Goal: Task Accomplishment & Management: Use online tool/utility

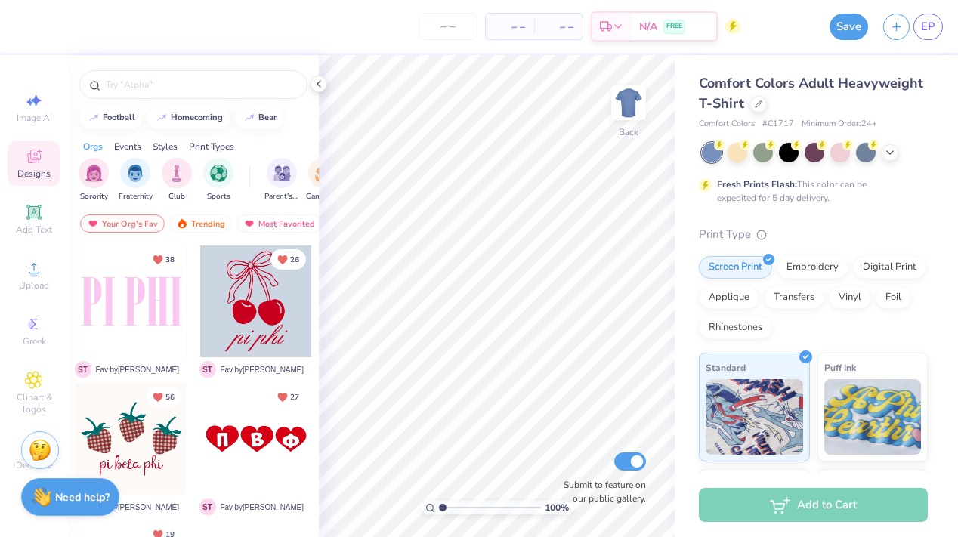
scroll to position [0, 113]
type input "fall gen merch 2025 bottoms"
click at [828, 97] on div "Comfort Colors Adult Heavyweight T-Shirt" at bounding box center [813, 93] width 229 height 41
click at [754, 105] on icon at bounding box center [758, 103] width 8 height 8
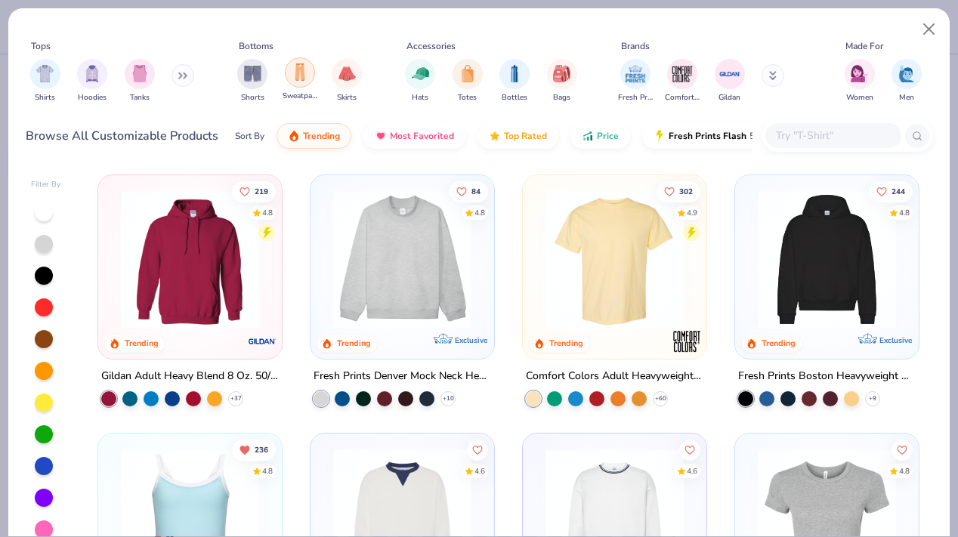
click at [296, 72] on img "filter for Sweatpants" at bounding box center [300, 71] width 17 height 17
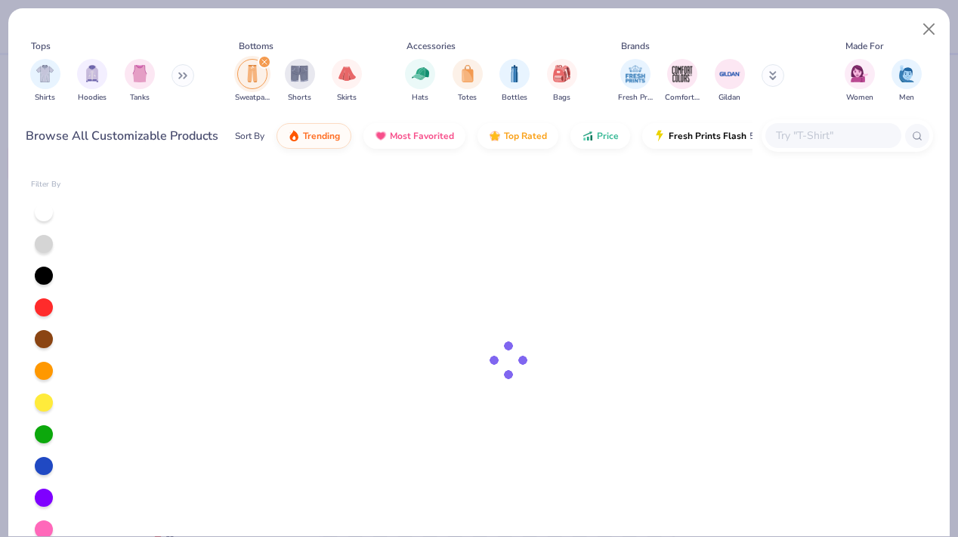
scroll to position [17, 0]
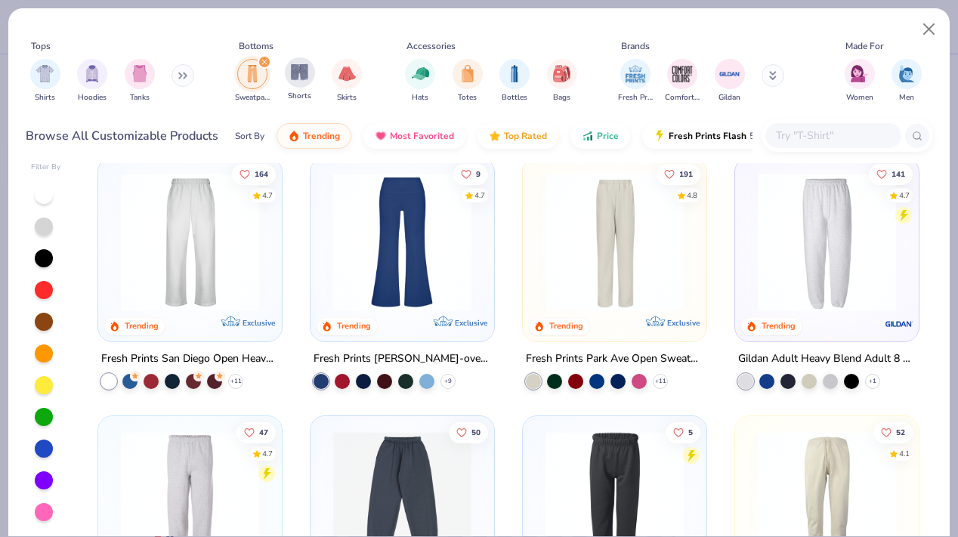
click at [298, 94] on span "Shorts" at bounding box center [299, 96] width 23 height 11
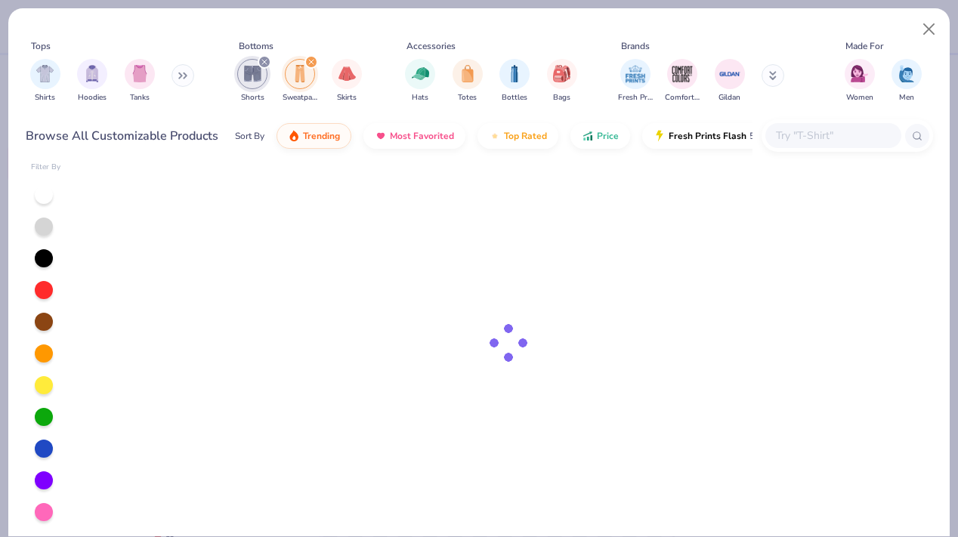
click at [263, 57] on div "filter for Shorts" at bounding box center [265, 62] width 14 height 14
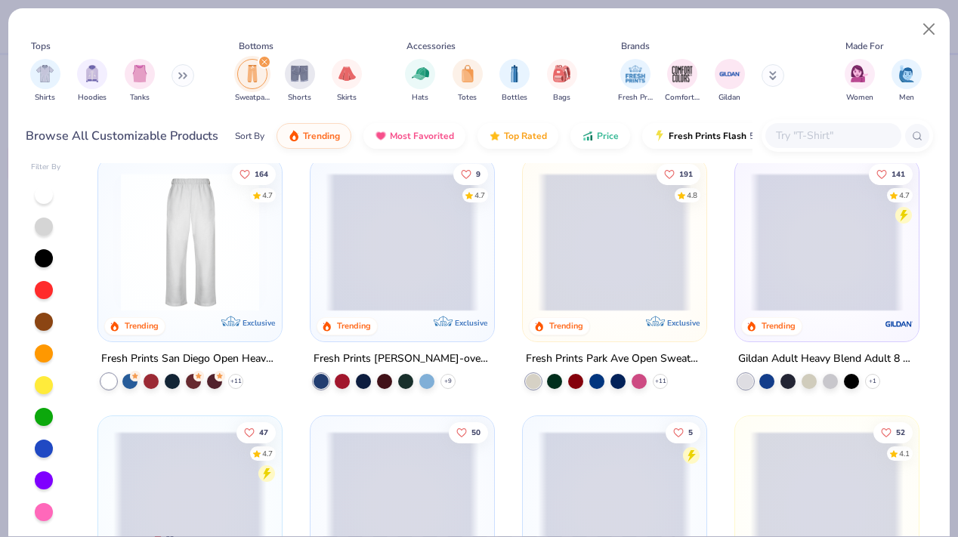
click at [263, 57] on div "filter for Sweatpants" at bounding box center [265, 62] width 14 height 14
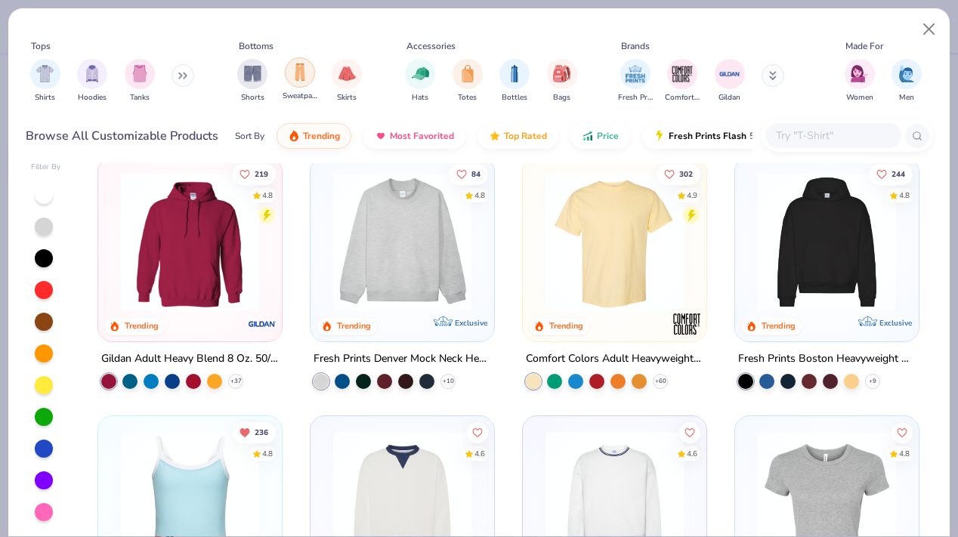
click at [310, 73] on div "filter for Sweatpants" at bounding box center [300, 72] width 30 height 30
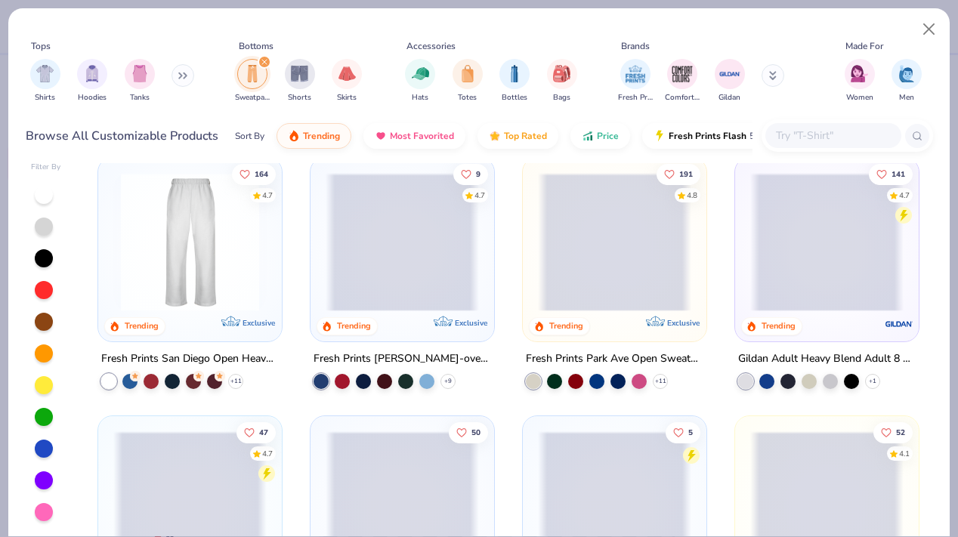
click at [258, 271] on img at bounding box center [189, 242] width 153 height 138
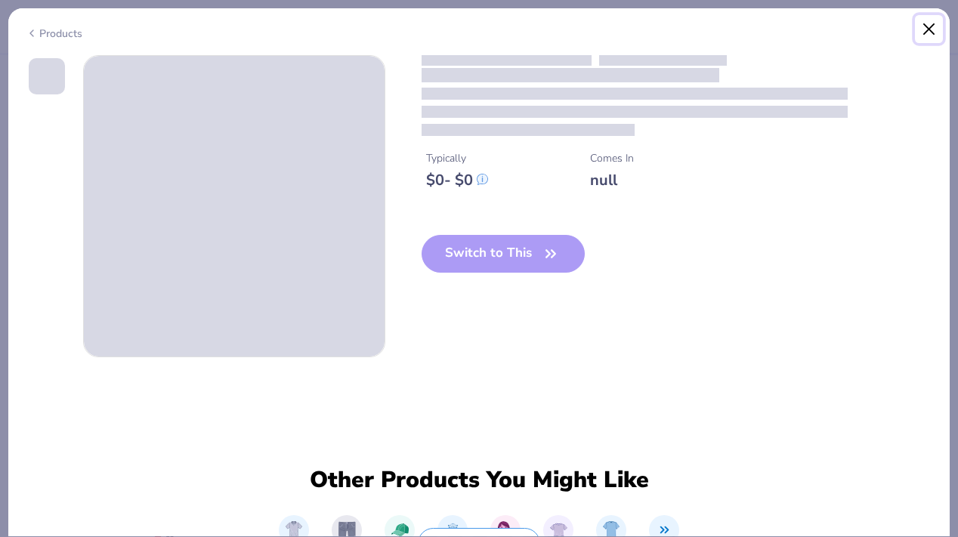
click at [917, 23] on button "Close" at bounding box center [929, 29] width 29 height 29
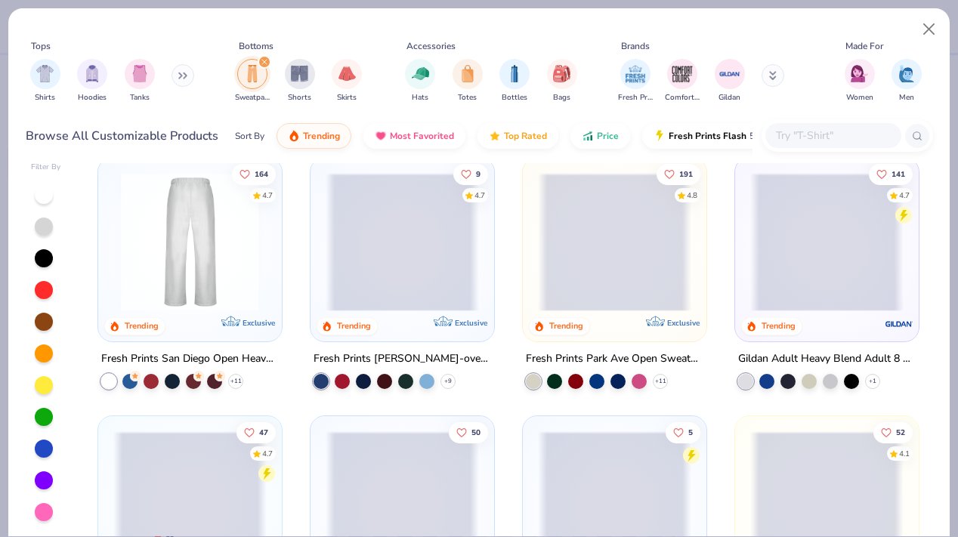
click at [114, 264] on img at bounding box center [37, 242] width 153 height 138
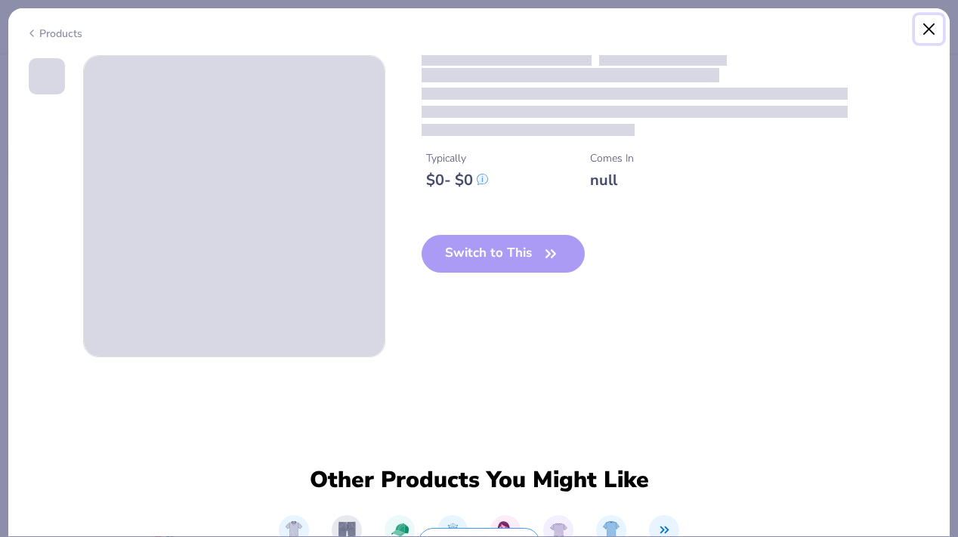
click at [921, 23] on button "Close" at bounding box center [929, 29] width 29 height 29
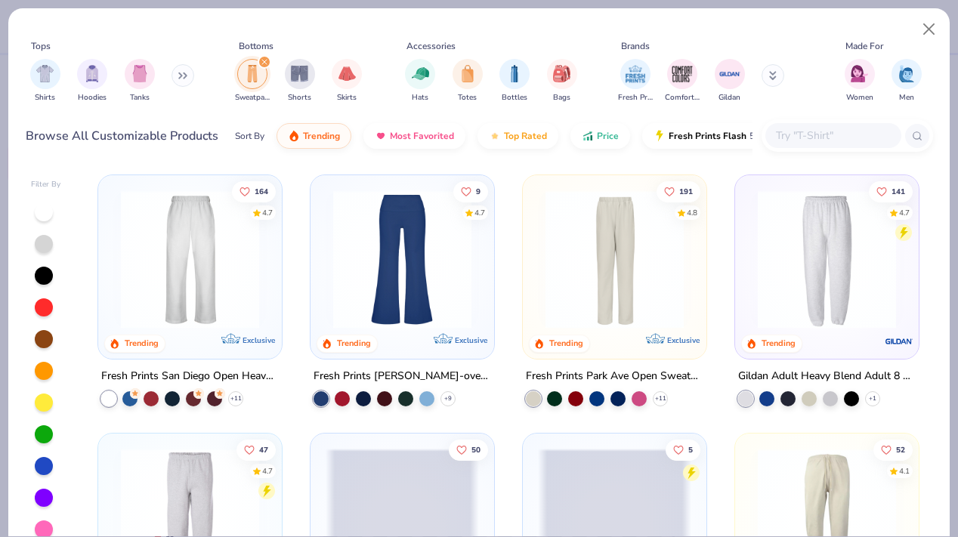
click at [452, 296] on img at bounding box center [401, 259] width 153 height 138
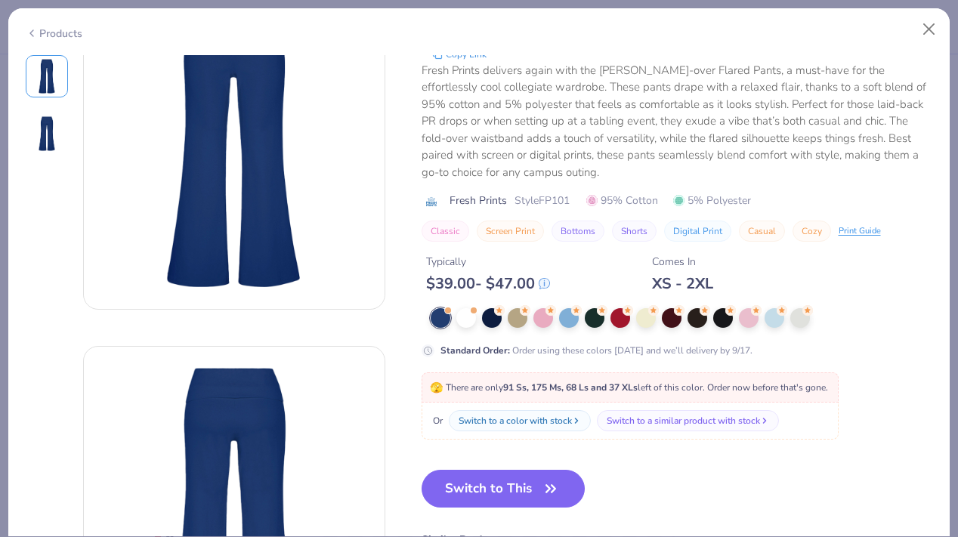
scroll to position [86, 0]
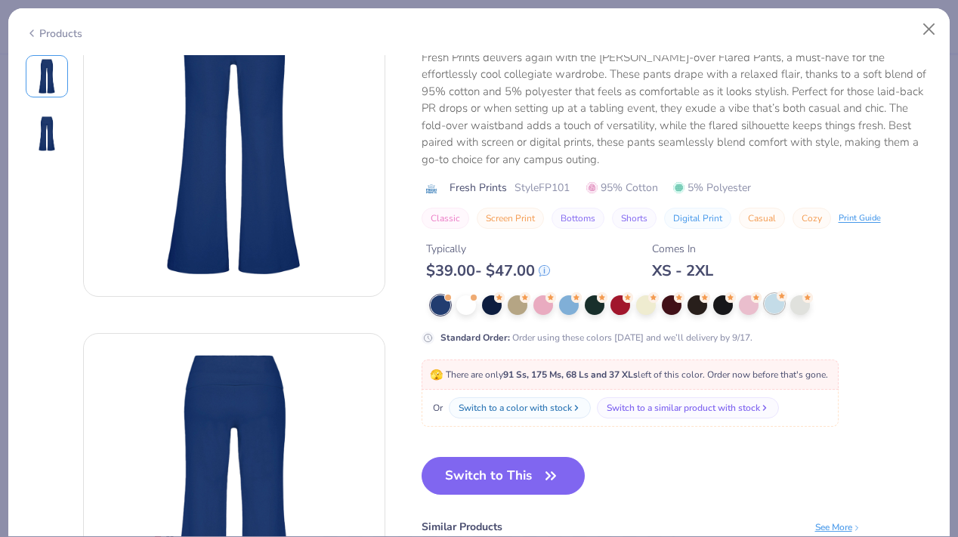
click at [772, 304] on div at bounding box center [774, 304] width 20 height 20
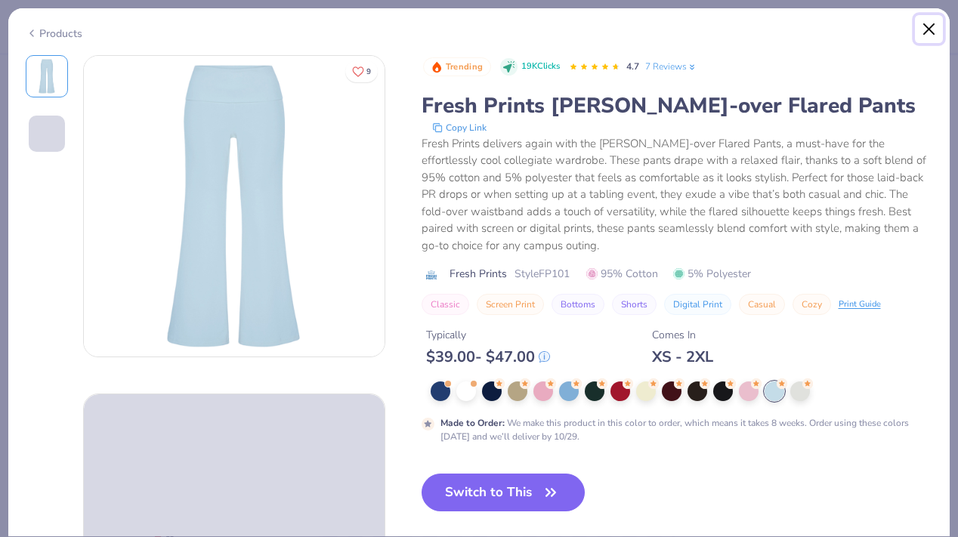
click at [920, 28] on button "Close" at bounding box center [929, 29] width 29 height 29
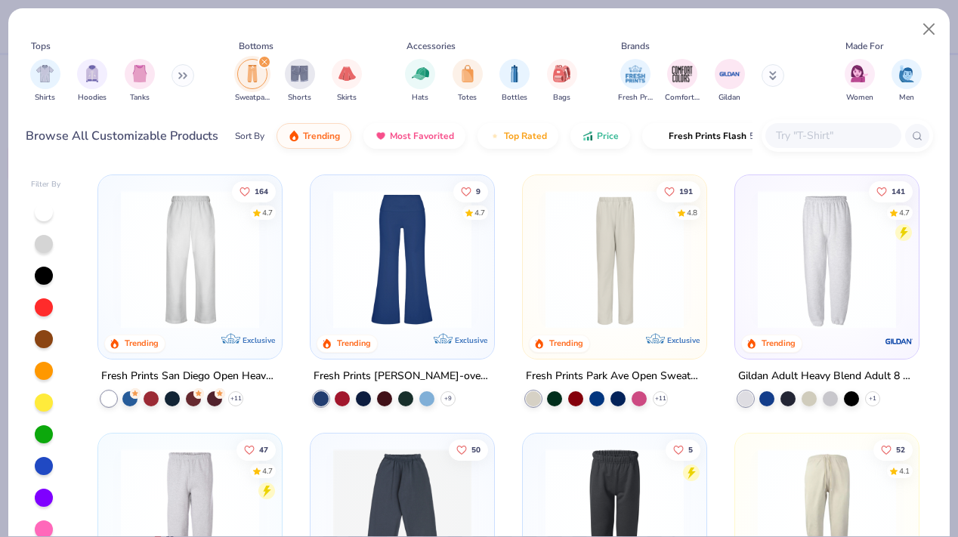
click at [232, 255] on img at bounding box center [189, 259] width 153 height 138
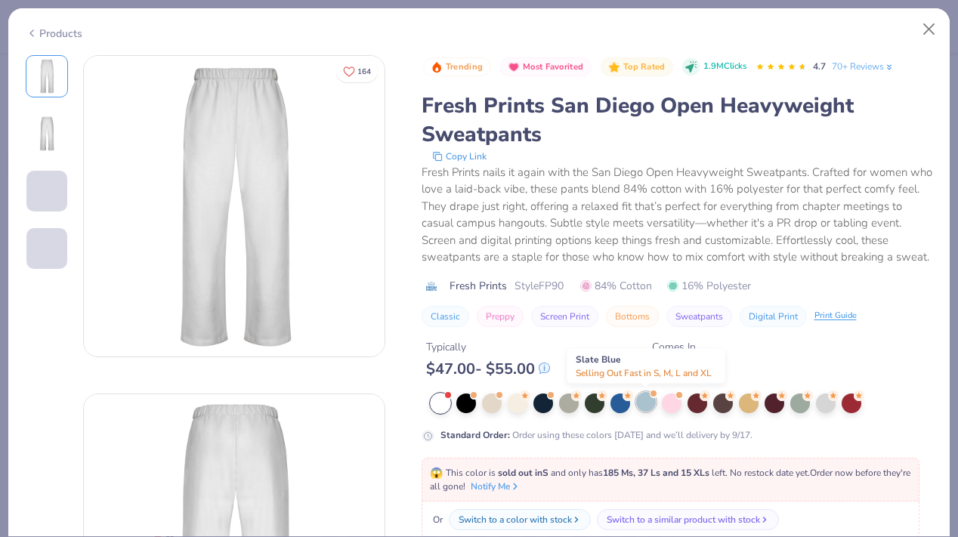
click at [651, 399] on div at bounding box center [646, 402] width 20 height 20
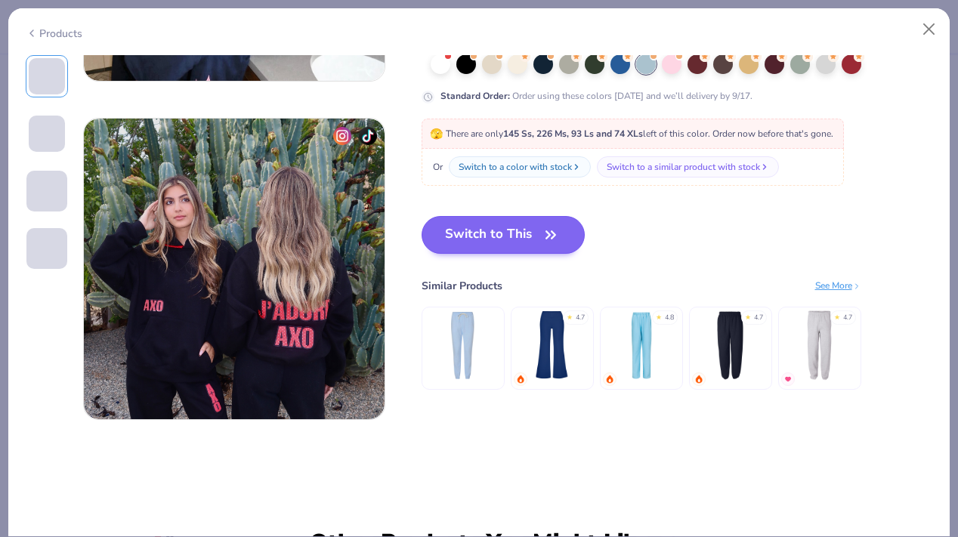
scroll to position [945, 0]
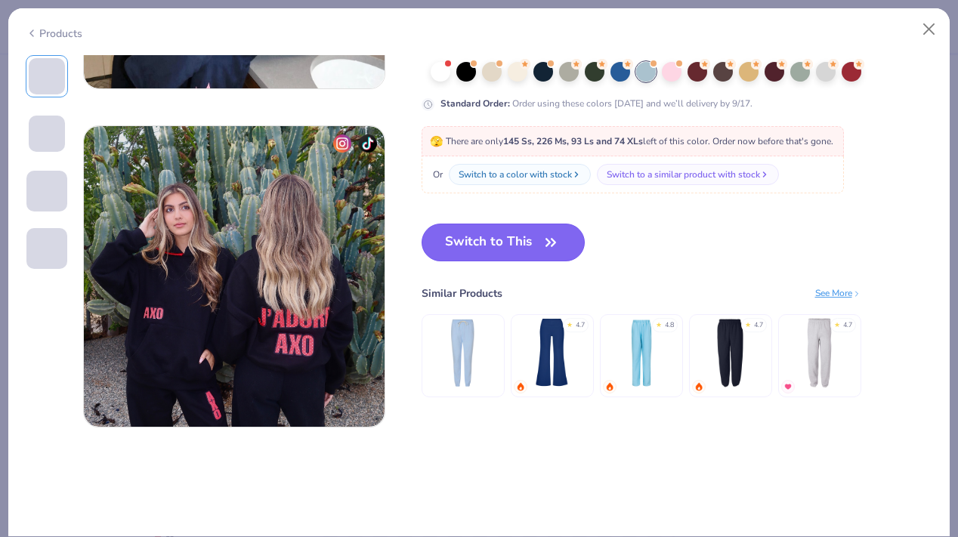
click at [557, 246] on icon "button" at bounding box center [550, 242] width 21 height 21
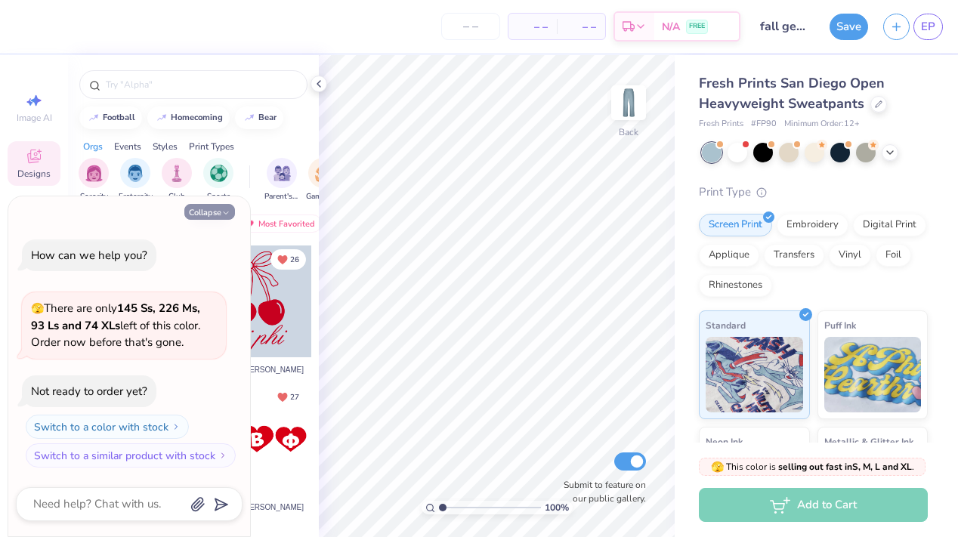
click at [200, 206] on button "Collapse" at bounding box center [209, 212] width 51 height 16
type textarea "x"
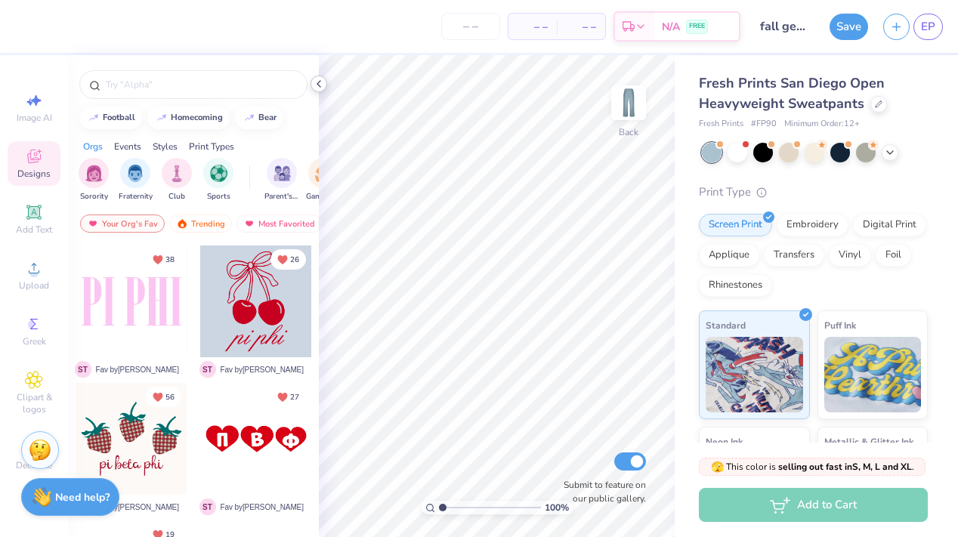
click at [322, 88] on icon at bounding box center [319, 84] width 12 height 12
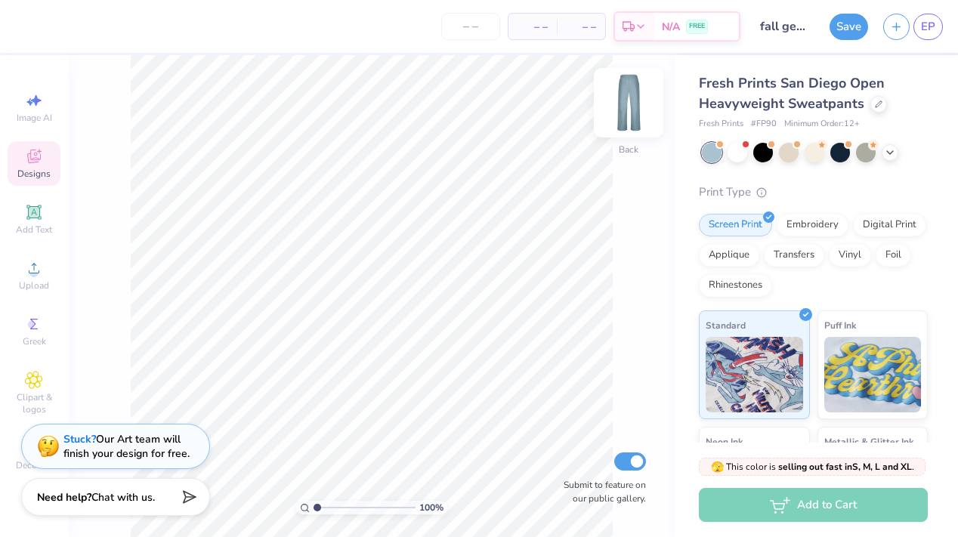
click at [646, 101] on img at bounding box center [628, 103] width 60 height 60
click at [639, 94] on img at bounding box center [628, 103] width 60 height 60
click at [33, 218] on icon at bounding box center [33, 212] width 14 height 14
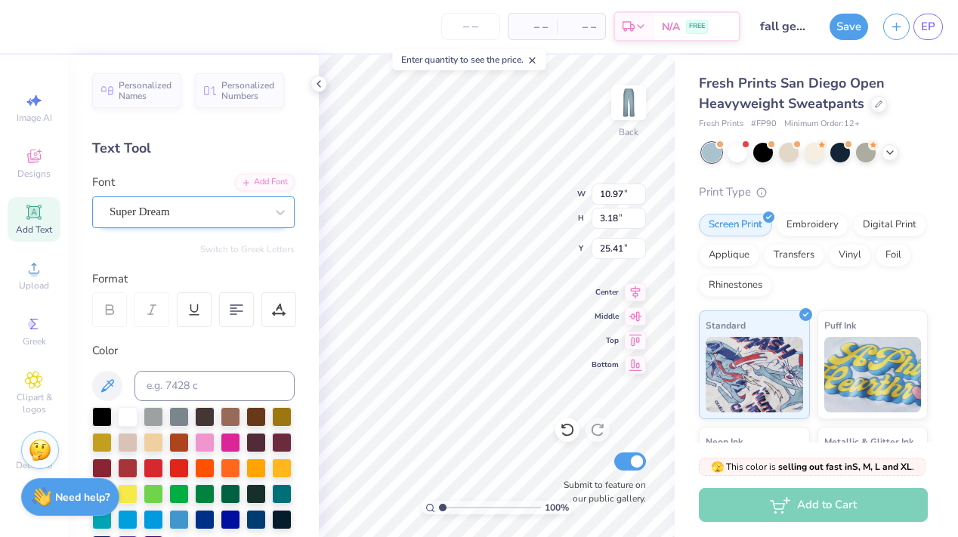
click at [208, 197] on div "Super Dream" at bounding box center [193, 212] width 202 height 32
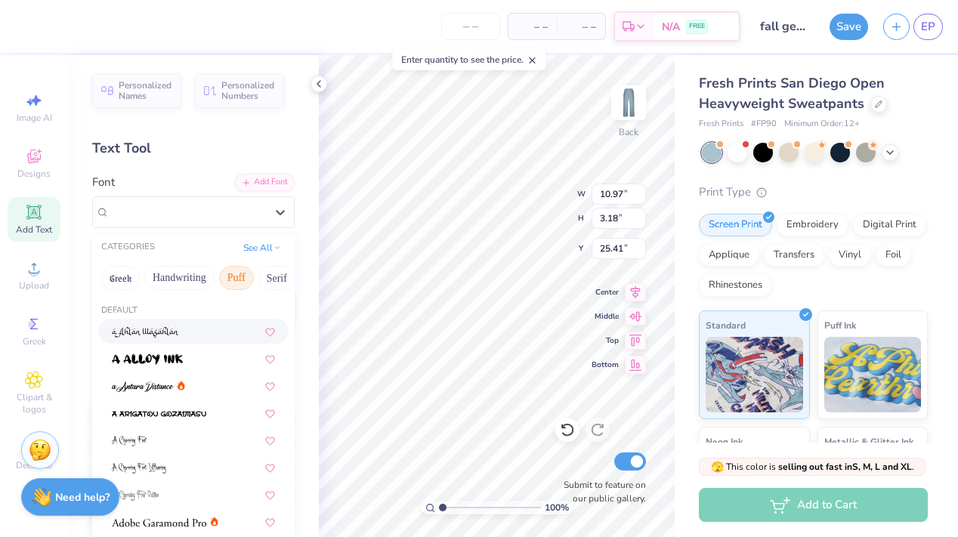
click at [227, 288] on button "Puff" at bounding box center [236, 278] width 35 height 24
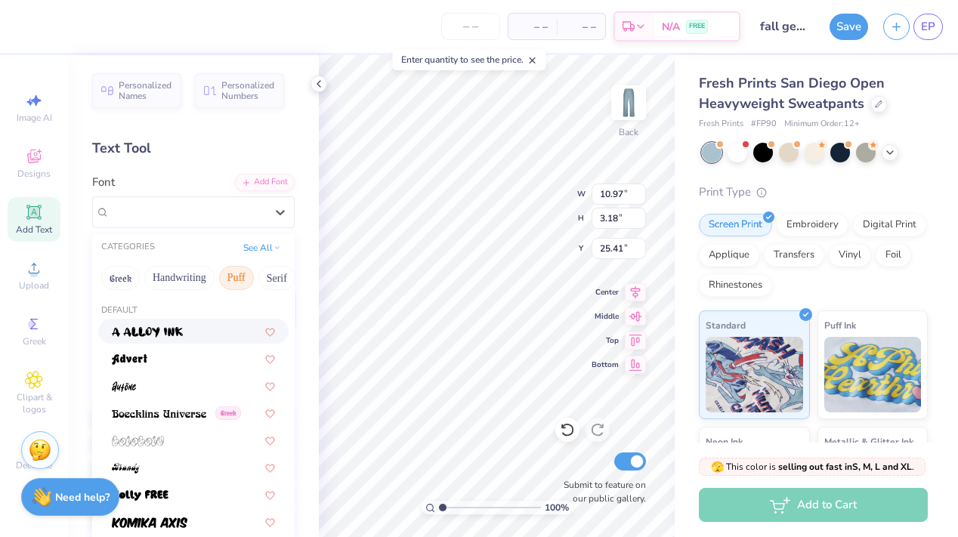
click at [151, 339] on div at bounding box center [193, 331] width 190 height 25
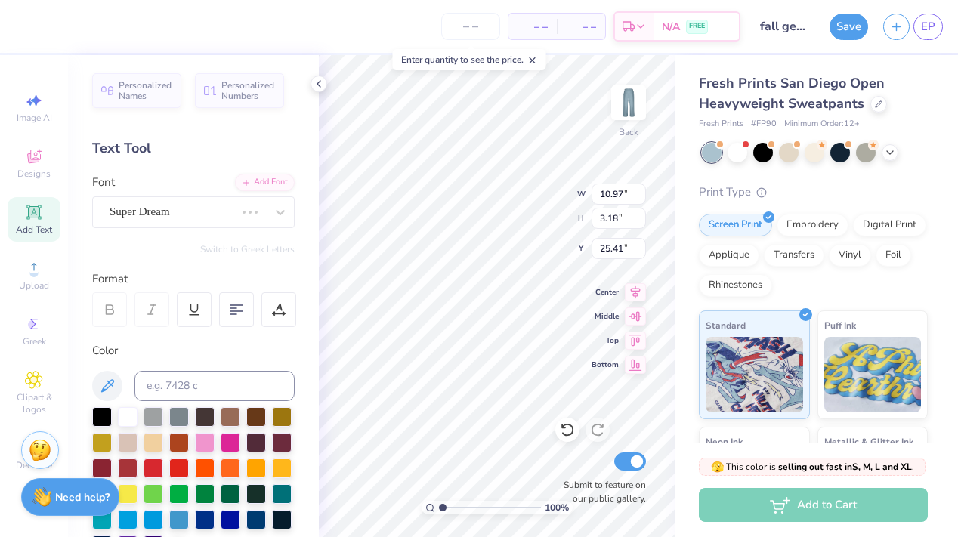
scroll to position [0, 2]
type textarea "Pi Beta Phi"
type input "6.11"
type input "7.09"
type input "1.01"
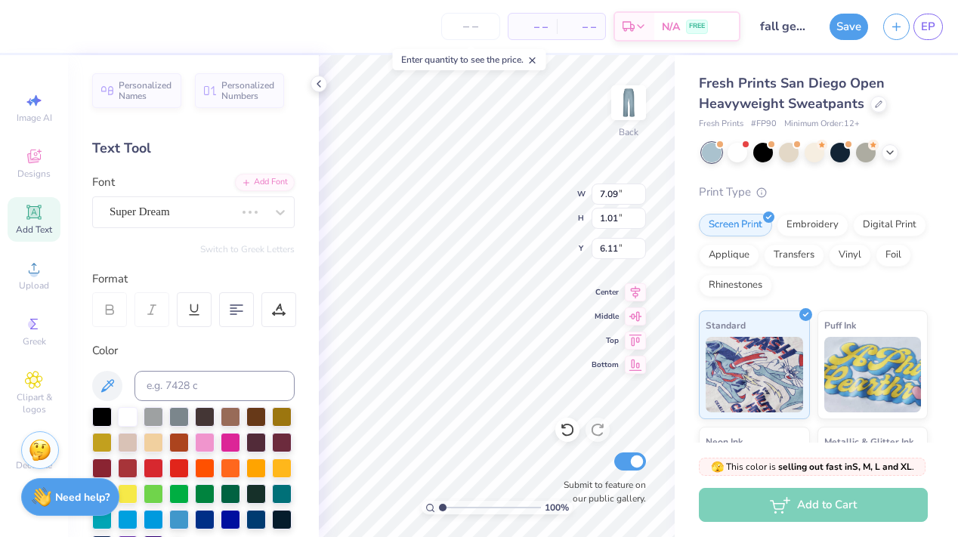
type input "5.05"
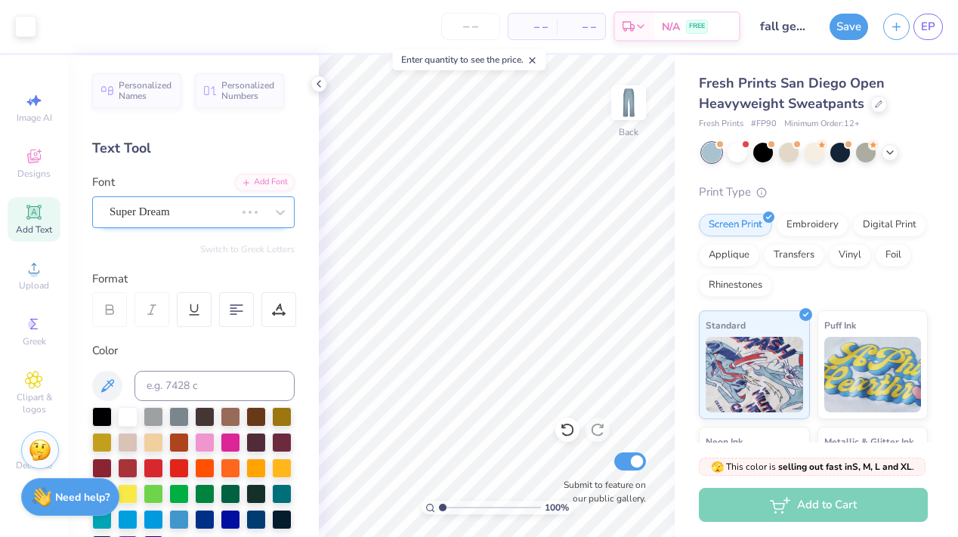
click at [174, 208] on div "Super Dream" at bounding box center [172, 211] width 128 height 23
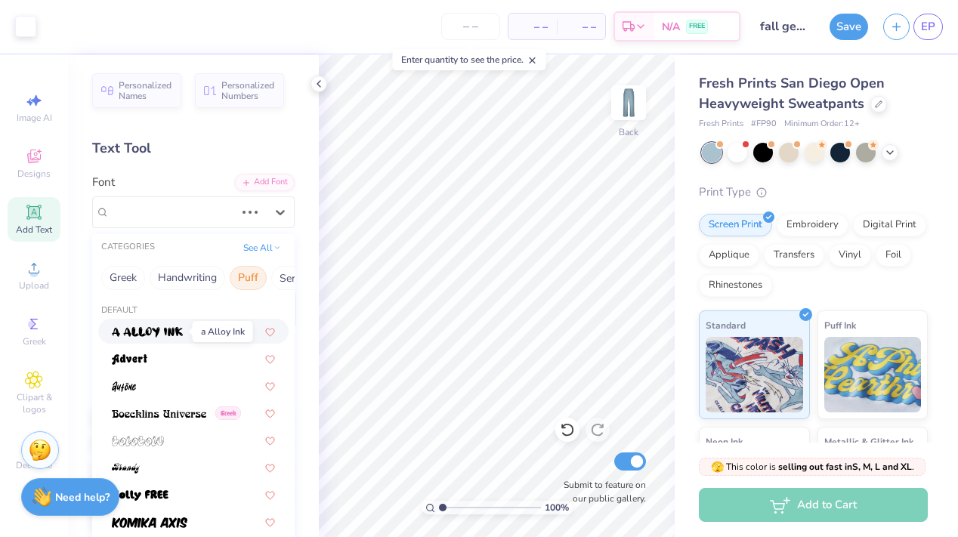
click at [156, 335] on img at bounding box center [147, 332] width 71 height 11
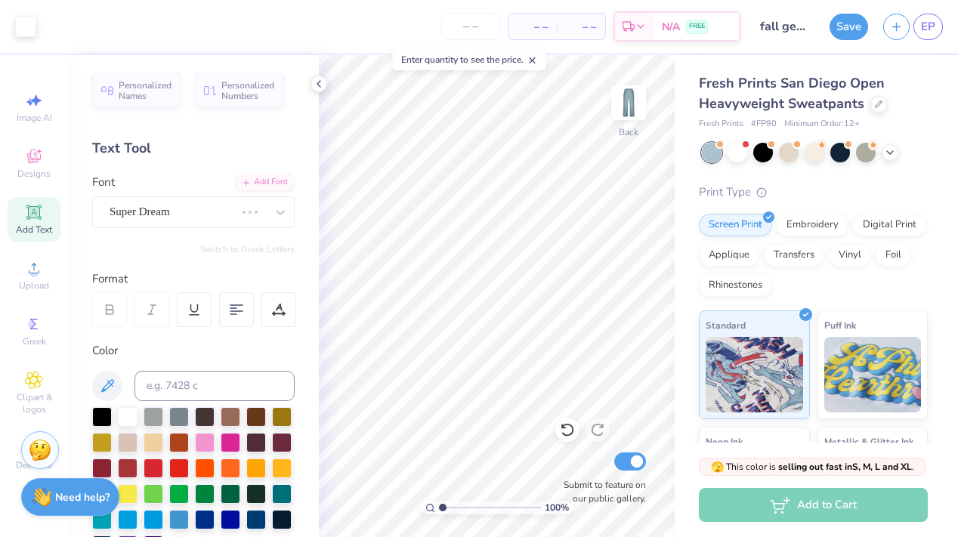
click at [44, 224] on span "Add Text" at bounding box center [34, 230] width 36 height 12
type textarea "B"
type textarea "LA Beta"
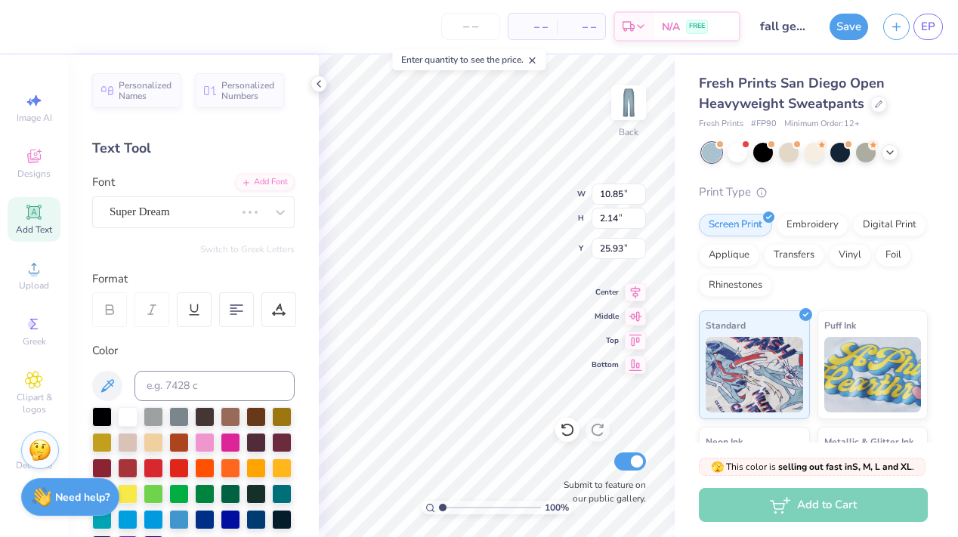
type input "4.46"
type input "0.88"
type input "10.80"
type input "1.64"
type input "26.21"
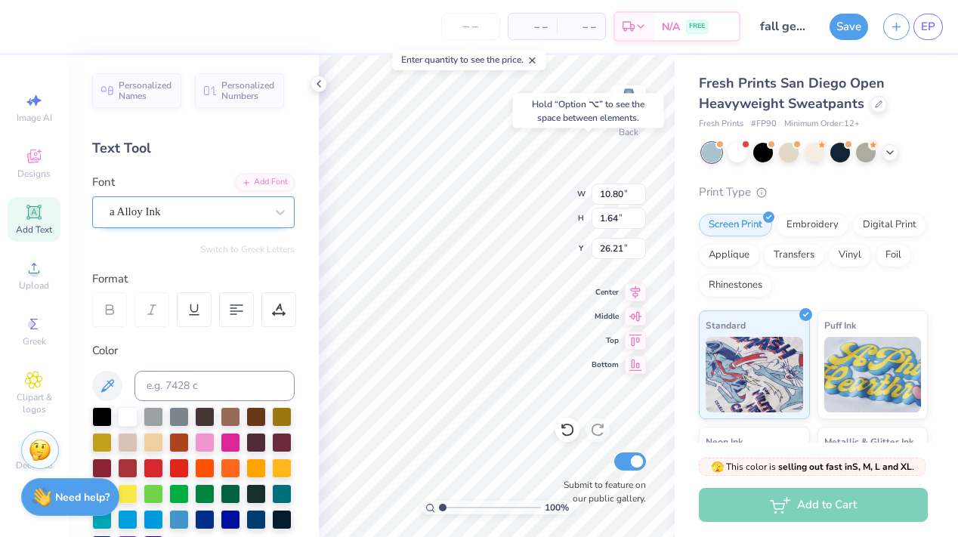
click at [258, 201] on div "a Alloy Ink" at bounding box center [187, 211] width 159 height 23
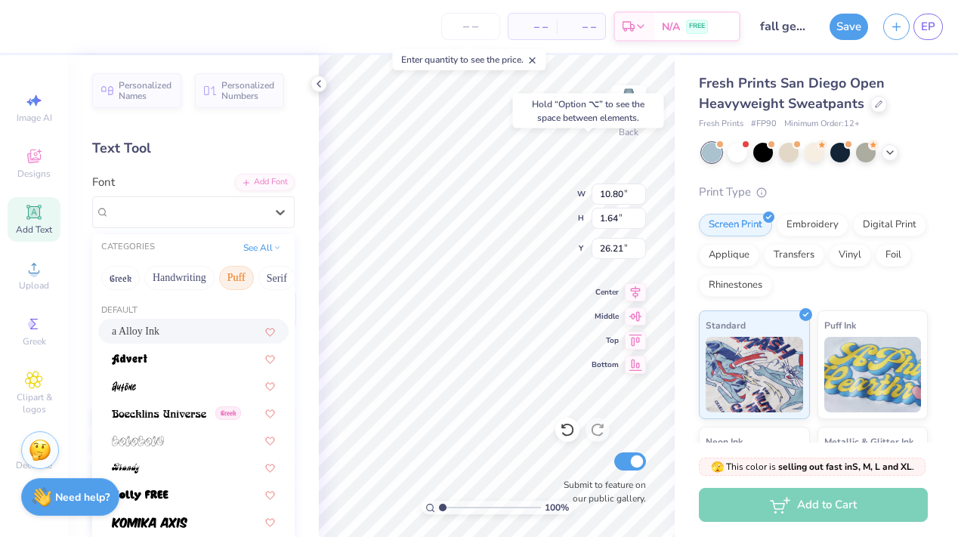
click at [224, 274] on button "Puff" at bounding box center [236, 278] width 35 height 24
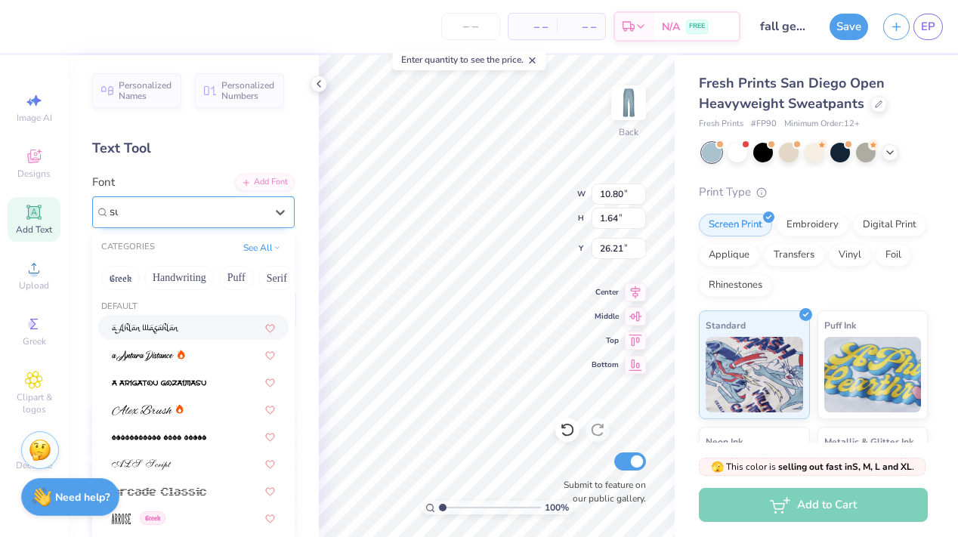
scroll to position [0, 0]
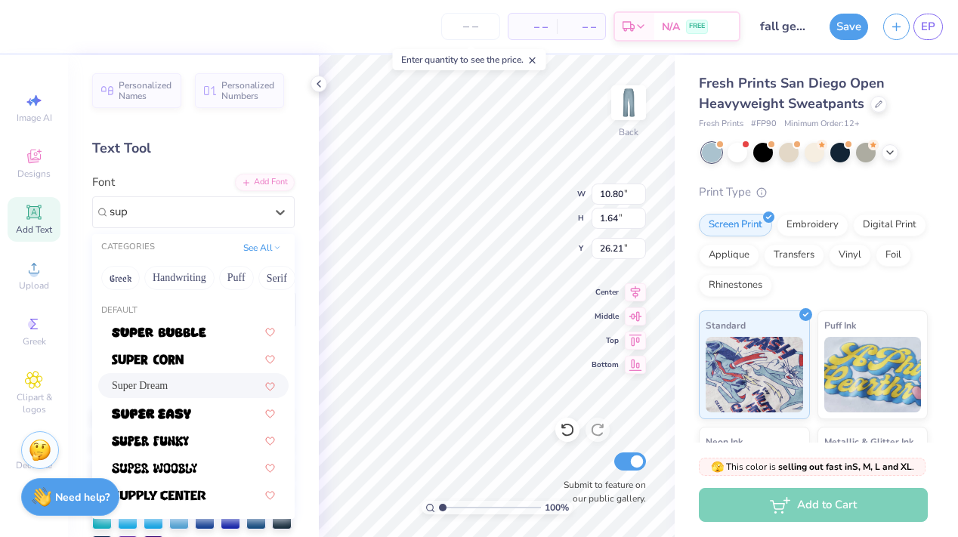
click at [147, 382] on span "Super Dream" at bounding box center [140, 386] width 56 height 16
type input "sup"
type input "9.47"
type input "1.36"
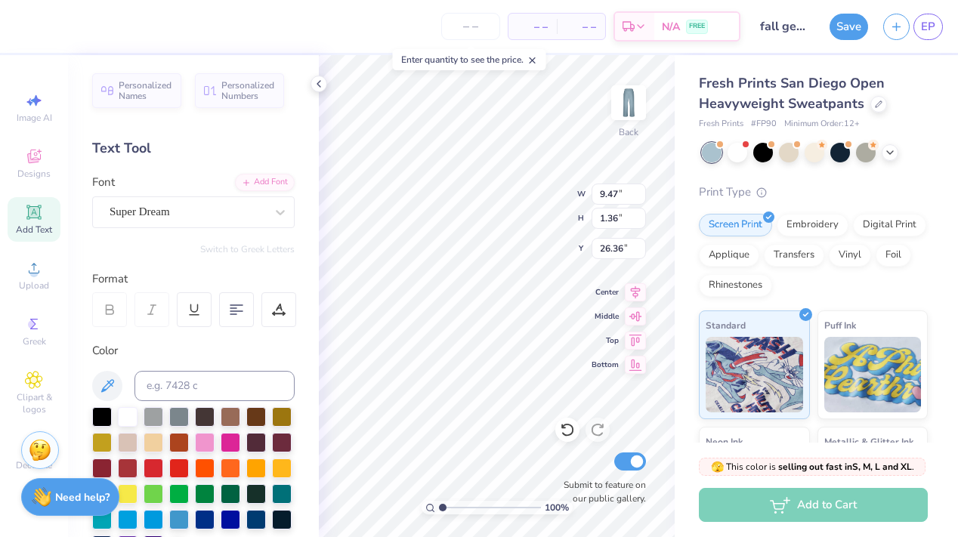
type input "4.90"
type input "8.03"
type input "1.15"
type input "4.84"
type input "4.46"
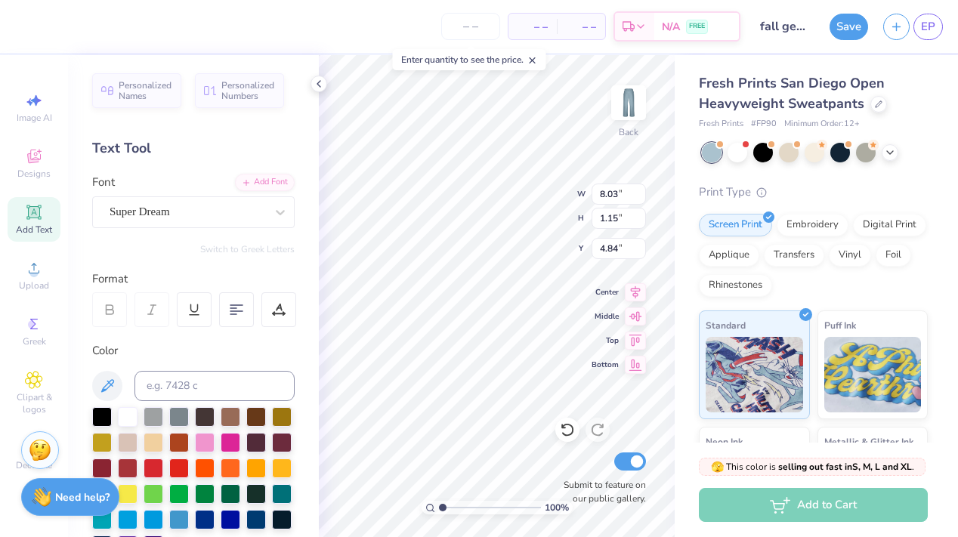
type input "0.88"
type input "5.99"
type input "7.95"
type input "1.57"
type input "6.61"
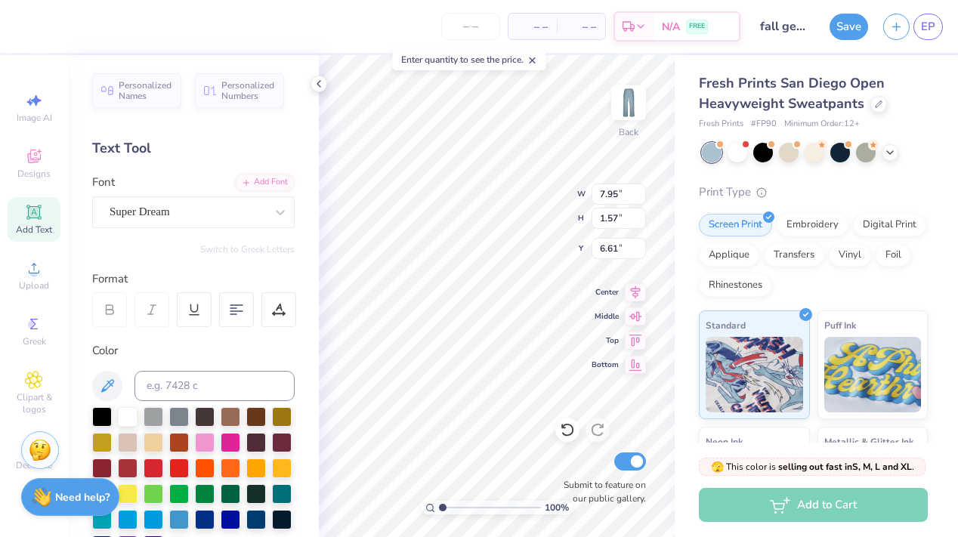
click at [512, 205] on div "100 % Back W 7.95 7.95 " H 1.57 1.57 " Y 6.61 6.61 " Center Middle Top Bottom S…" at bounding box center [497, 296] width 356 height 482
type input "4.76"
click at [545, 198] on div "100 % Back W 8.03 8.03 " H 3.34 3.34 " Y 4.76 4.76 " Center Middle Top Bottom S…" at bounding box center [497, 296] width 356 height 482
type input "5.51"
click at [32, 395] on span "Clipart & logos" at bounding box center [34, 403] width 53 height 24
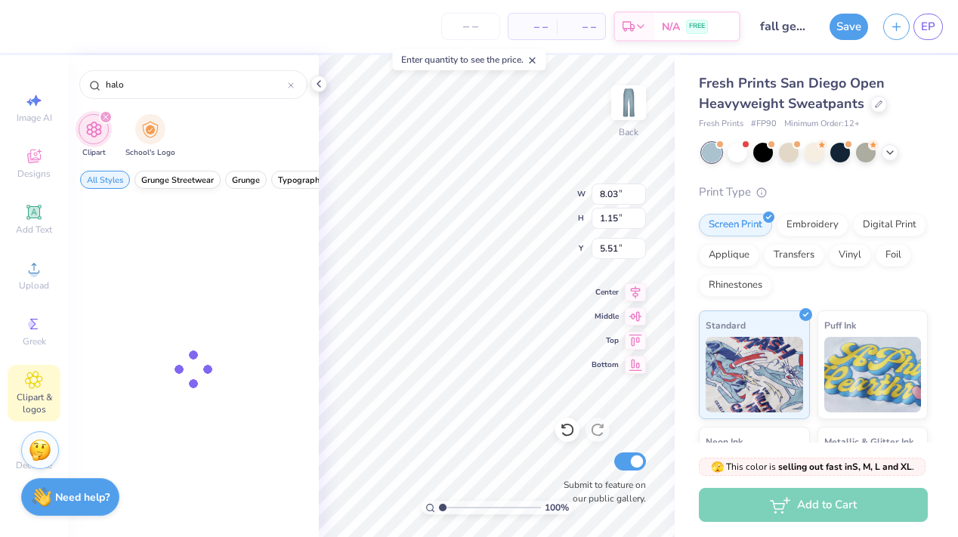
type input "halo"
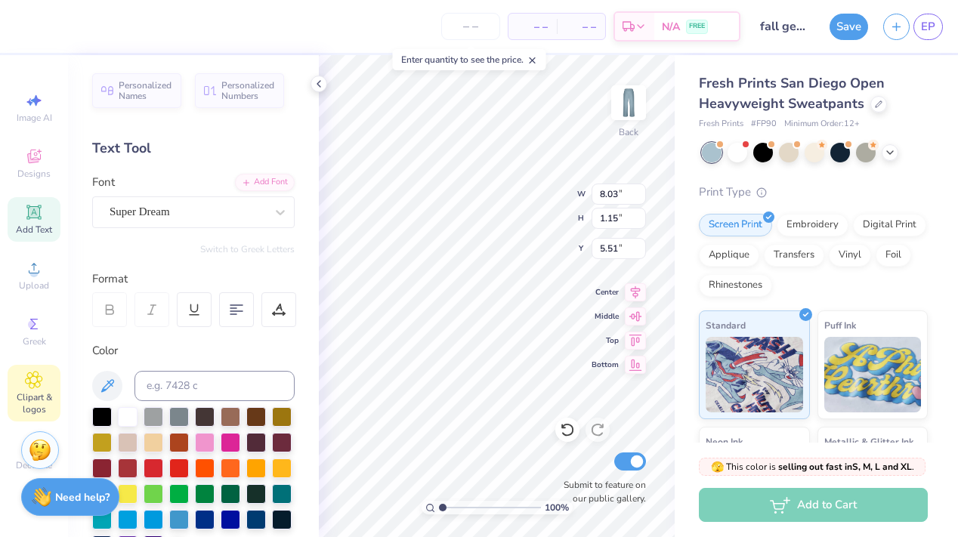
click at [38, 387] on icon at bounding box center [34, 380] width 17 height 17
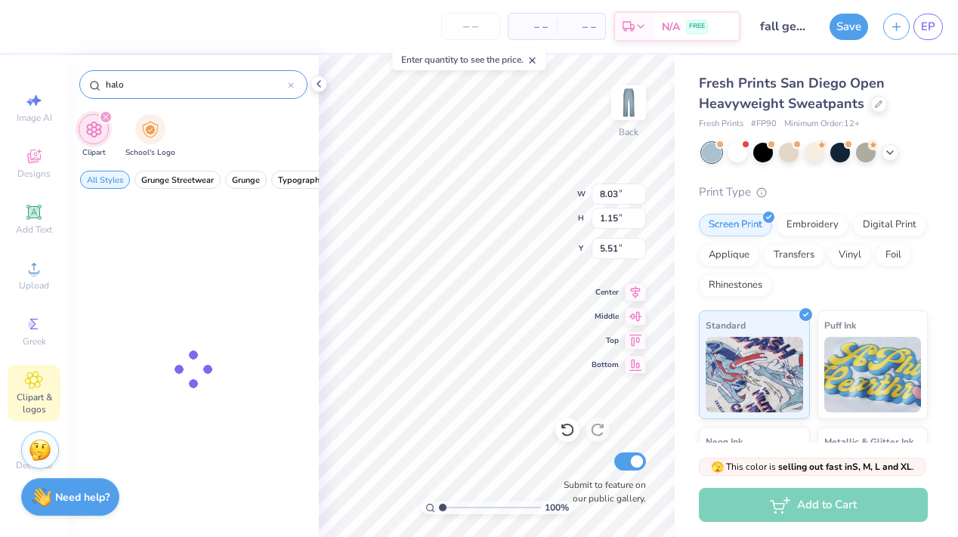
click at [163, 82] on input "halo" at bounding box center [196, 84] width 184 height 15
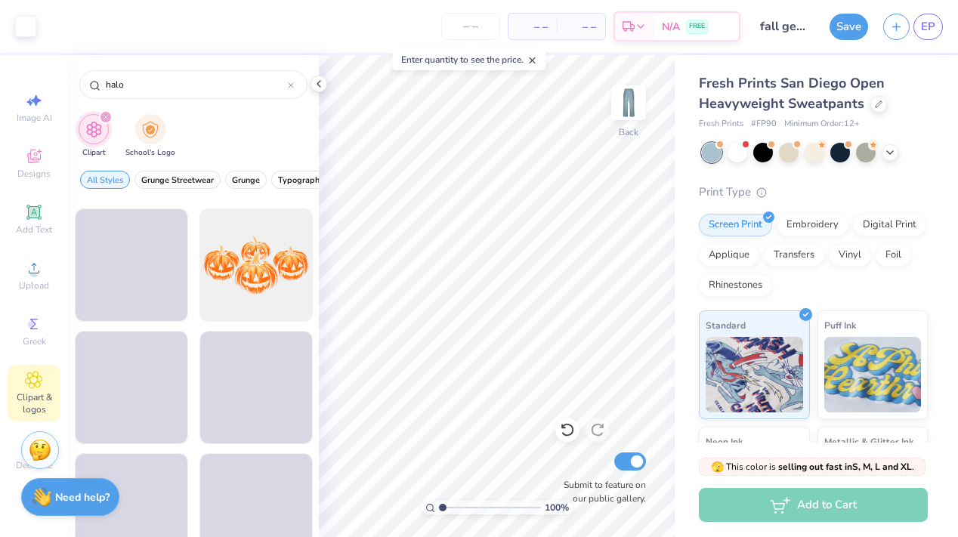
scroll to position [241, 0]
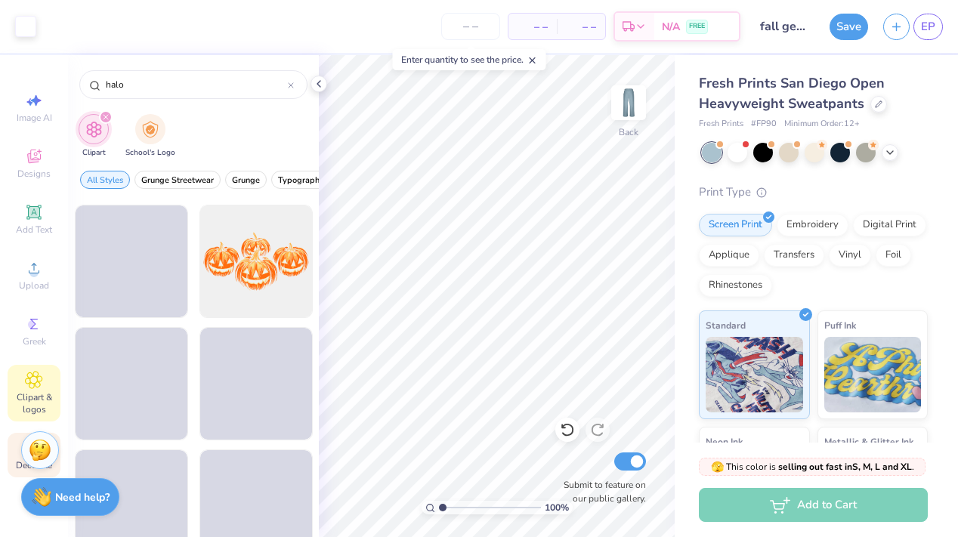
click at [20, 463] on span "Decorate" at bounding box center [34, 465] width 36 height 12
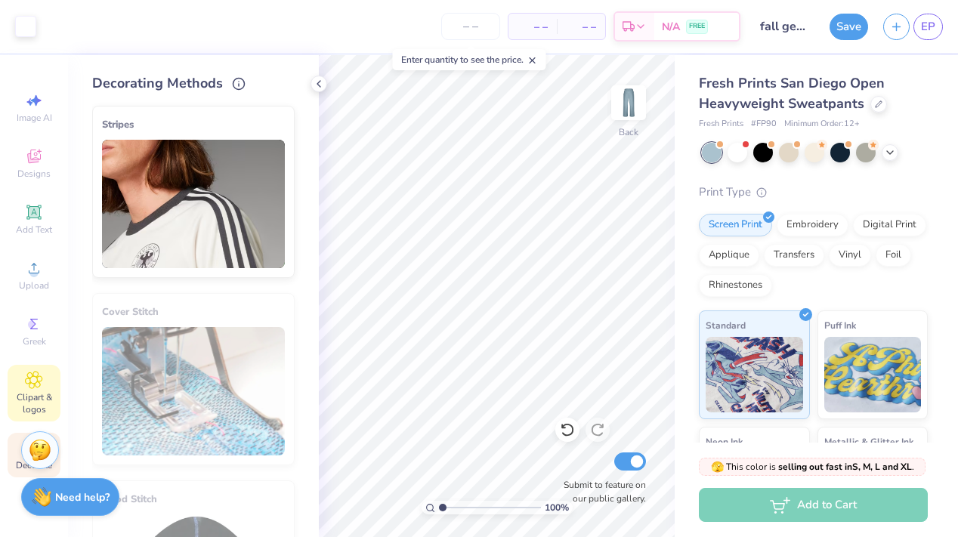
click at [36, 381] on icon at bounding box center [34, 380] width 8 height 8
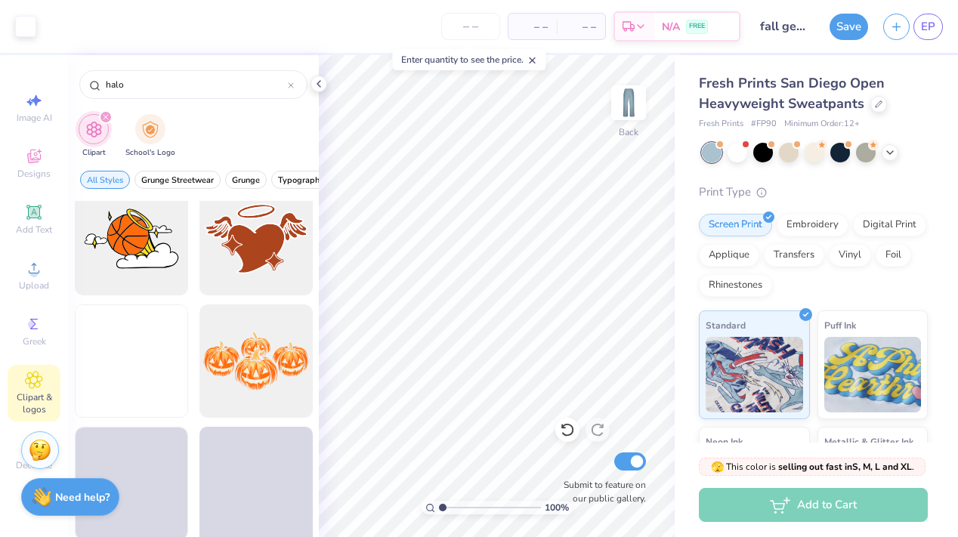
scroll to position [0, 0]
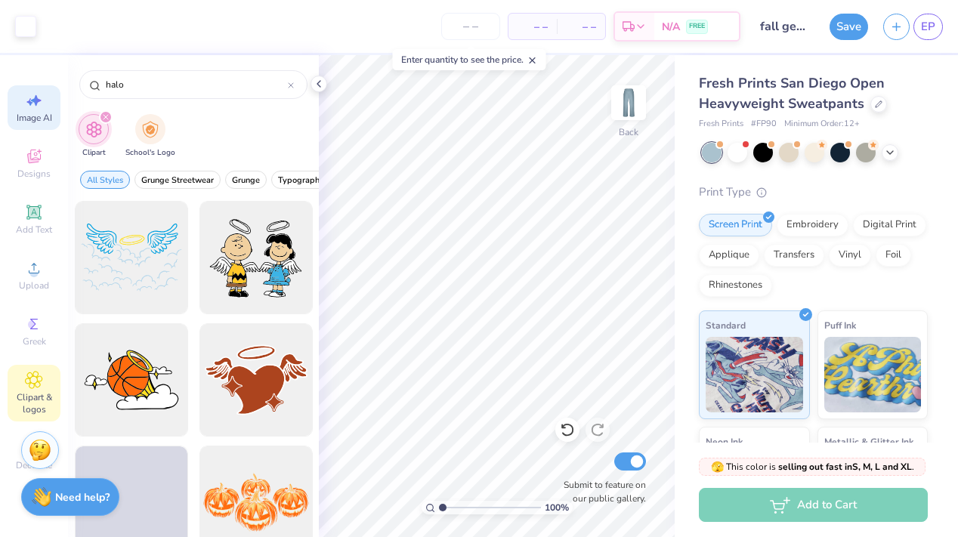
click at [25, 119] on span "Image AI" at bounding box center [34, 118] width 35 height 12
select select "4"
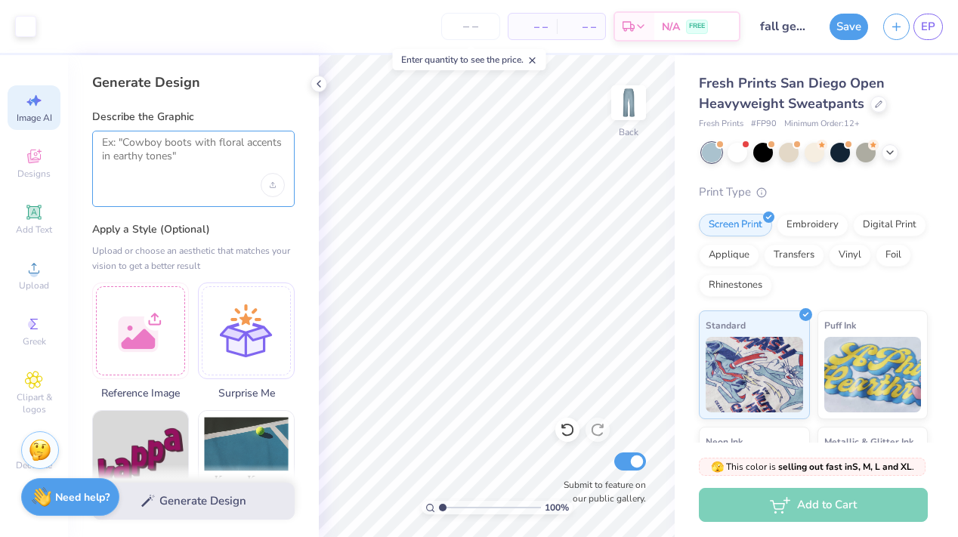
click at [205, 148] on textarea at bounding box center [193, 155] width 183 height 38
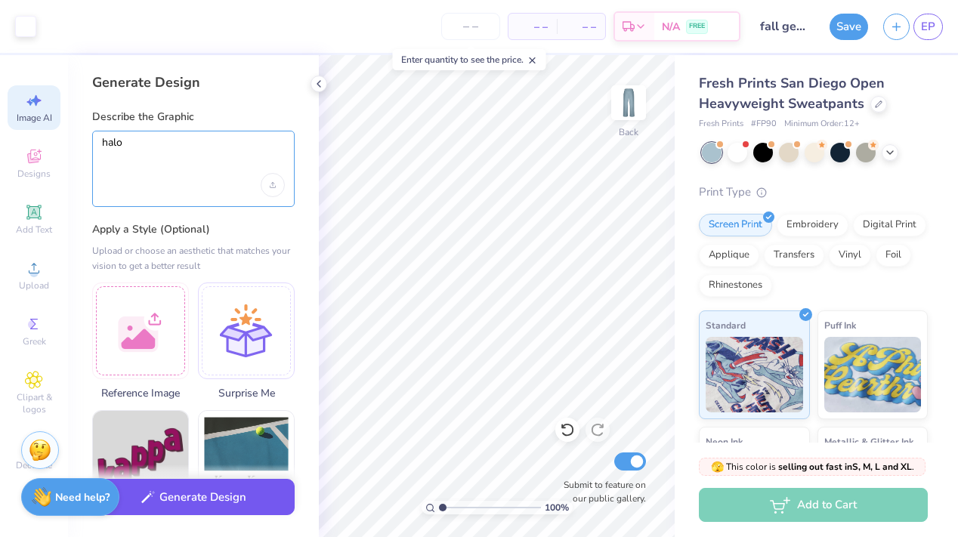
type textarea "halo"
click at [168, 508] on button "Generate Design" at bounding box center [193, 497] width 202 height 37
